Goal: Entertainment & Leisure: Consume media (video, audio)

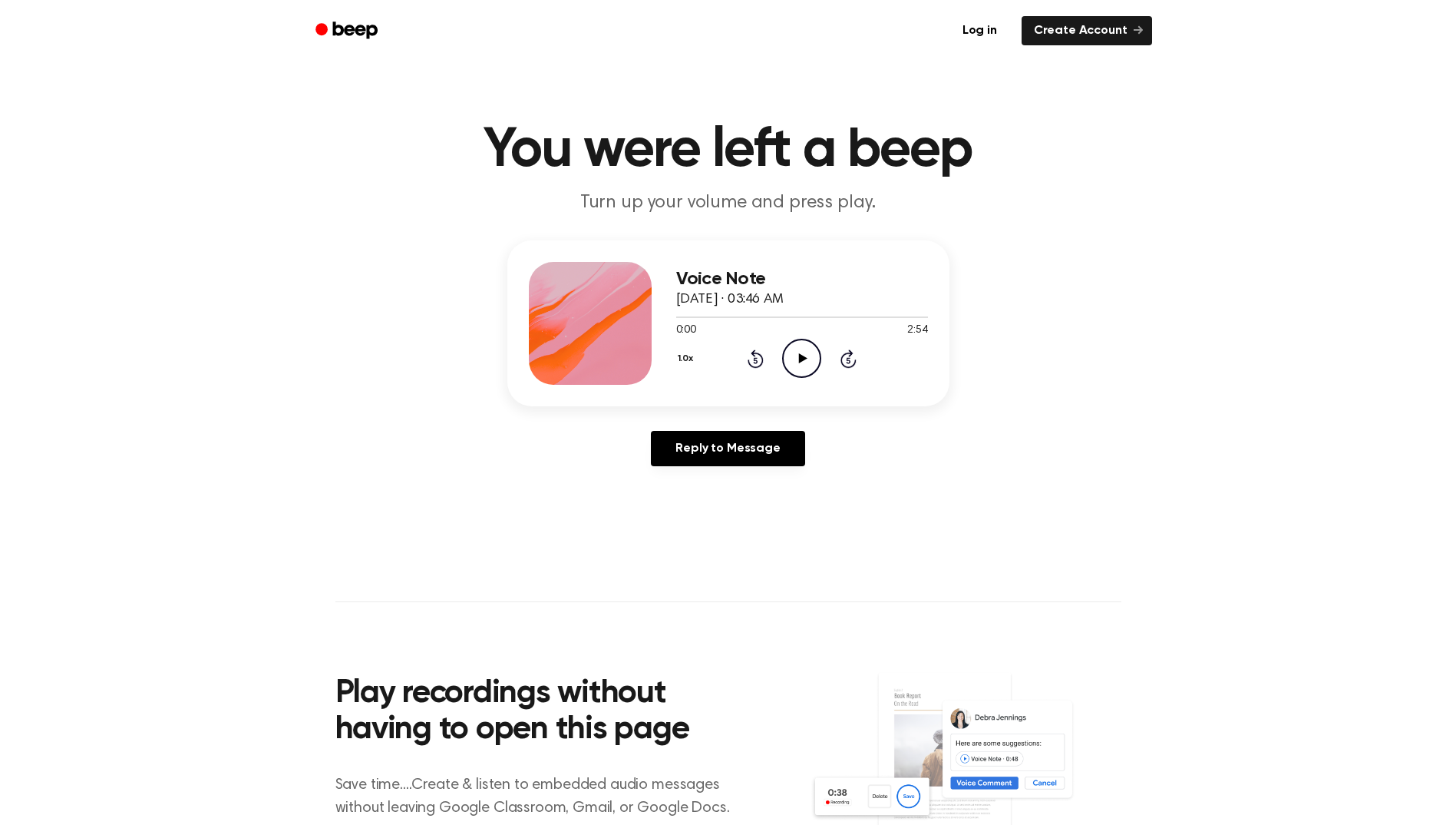
click at [787, 357] on icon "Play Audio" at bounding box center [802, 358] width 39 height 39
click at [804, 364] on icon "Pause Audio" at bounding box center [802, 358] width 39 height 39
click at [806, 358] on icon at bounding box center [804, 358] width 8 height 10
click at [816, 351] on icon "Play Audio" at bounding box center [802, 358] width 39 height 39
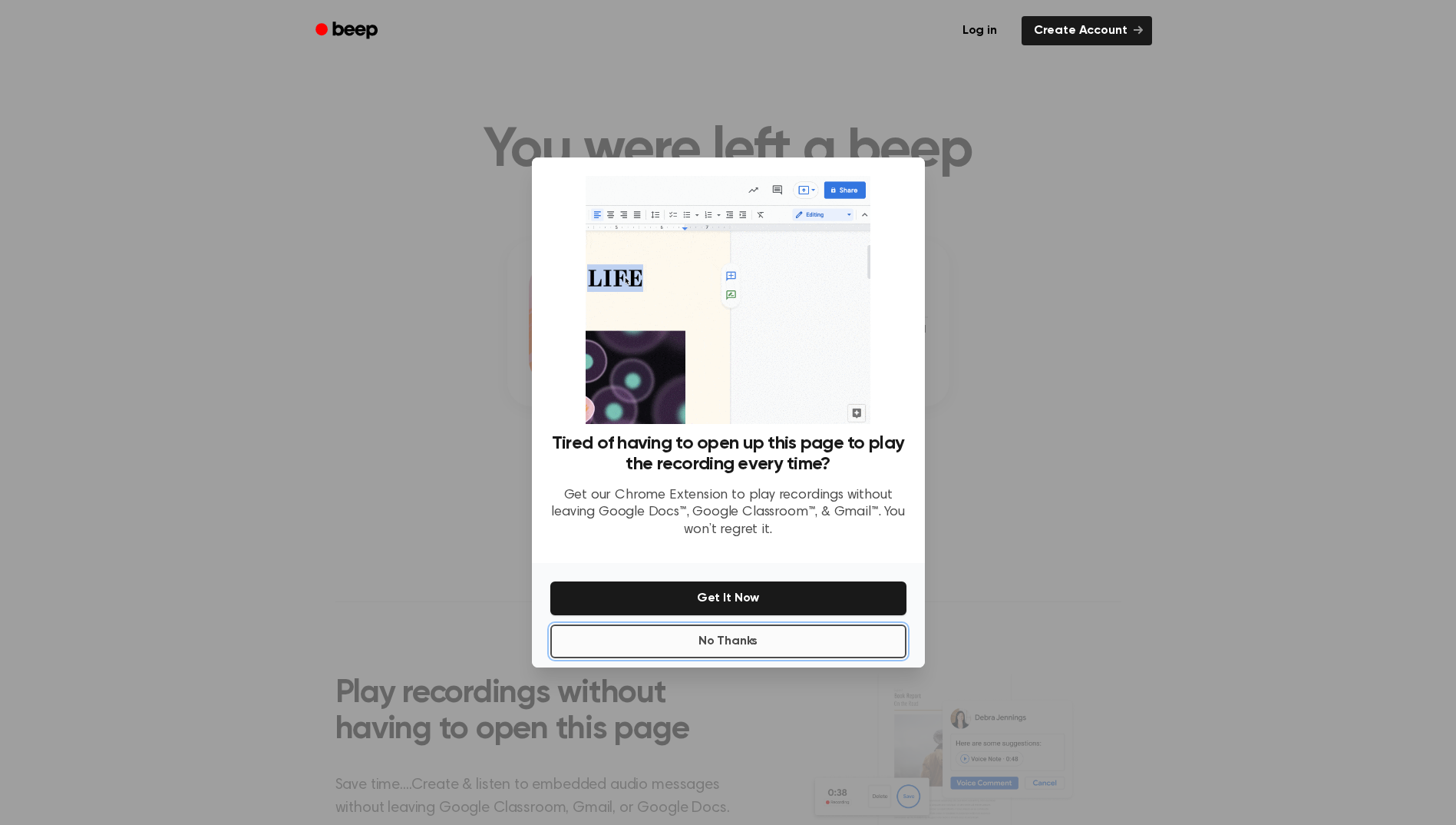
click at [699, 637] on button "No Thanks" at bounding box center [728, 642] width 357 height 34
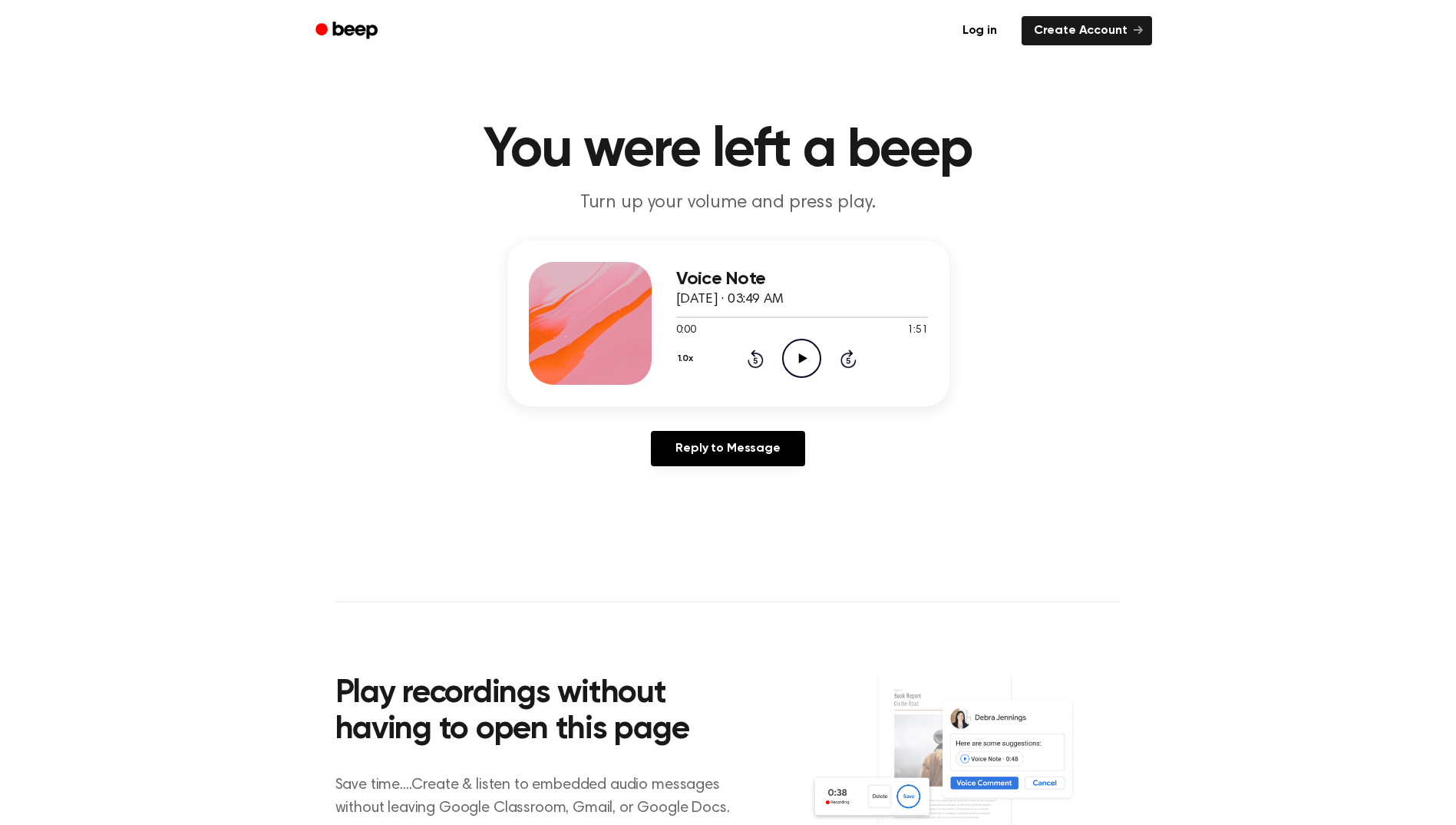
click at [804, 363] on icon "Play Audio" at bounding box center [802, 358] width 39 height 39
click at [801, 356] on icon "Pause Audio" at bounding box center [802, 358] width 39 height 39
click at [801, 359] on icon at bounding box center [804, 358] width 8 height 10
click at [801, 354] on icon at bounding box center [802, 358] width 7 height 10
click at [801, 354] on icon "Play Audio" at bounding box center [802, 358] width 39 height 39
